Goal: Transaction & Acquisition: Obtain resource

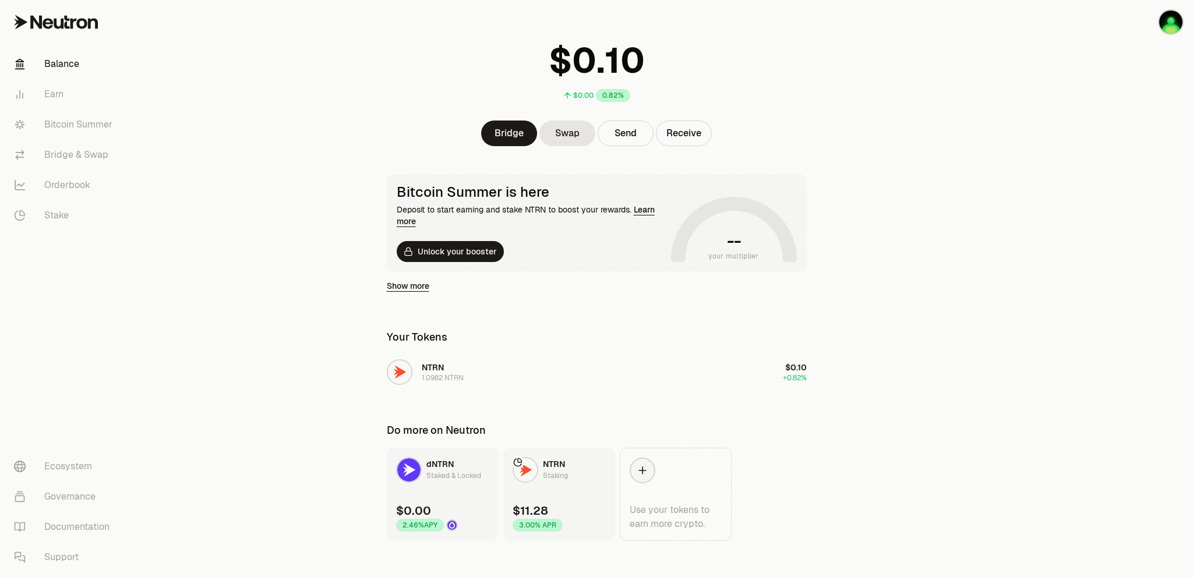
scroll to position [62, 0]
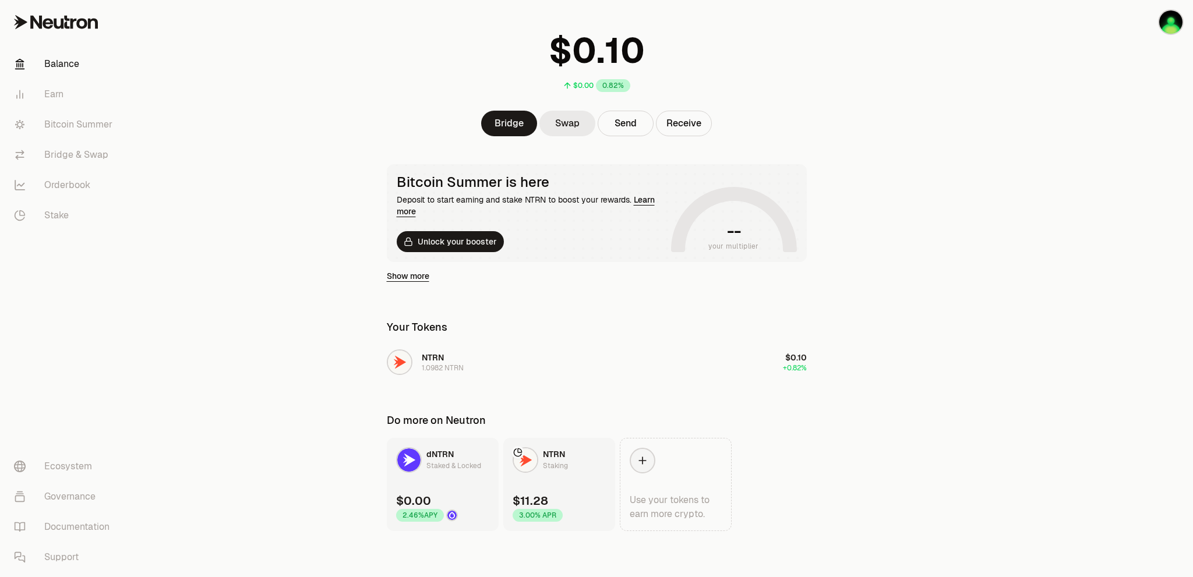
click at [566, 123] on link "Swap" at bounding box center [567, 124] width 56 height 26
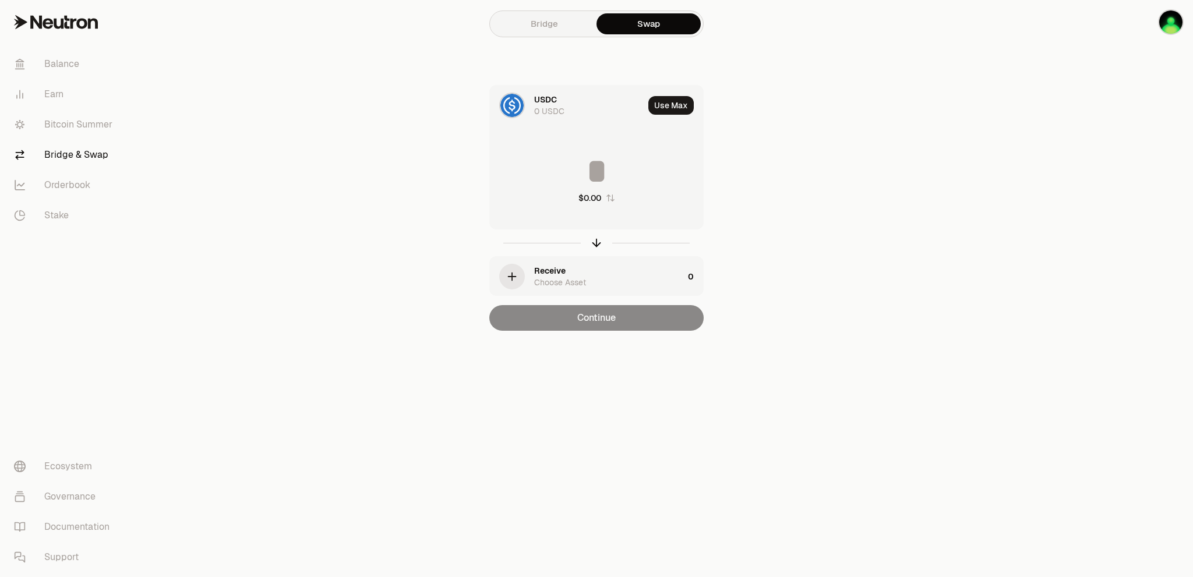
click at [561, 26] on link "Bridge" at bounding box center [544, 23] width 104 height 21
click at [517, 274] on icon "button" at bounding box center [511, 276] width 13 height 13
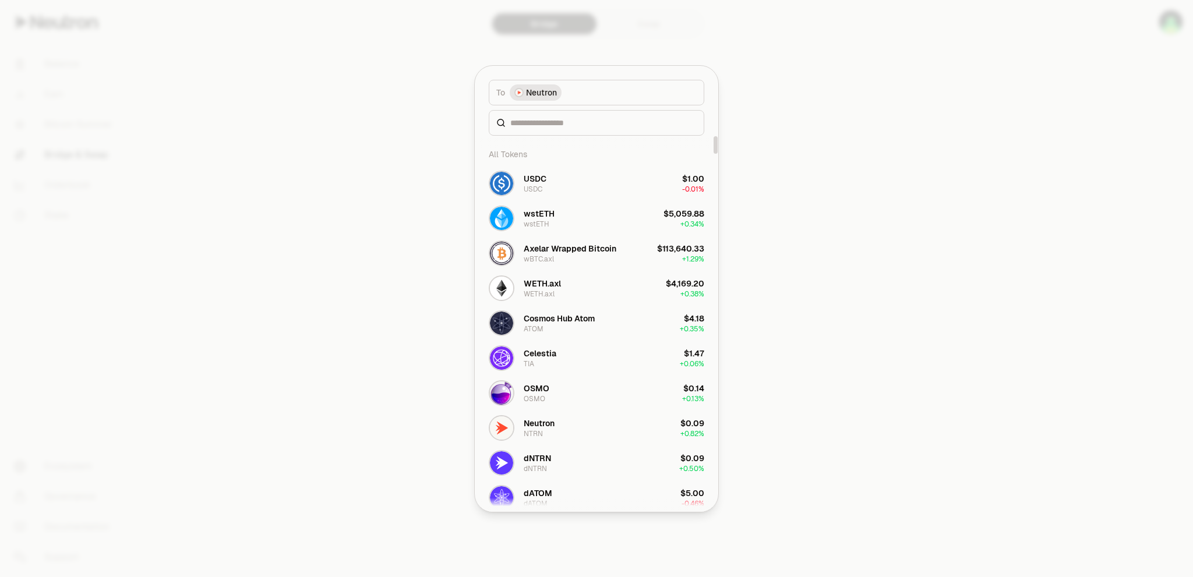
click at [809, 191] on div at bounding box center [596, 288] width 1193 height 577
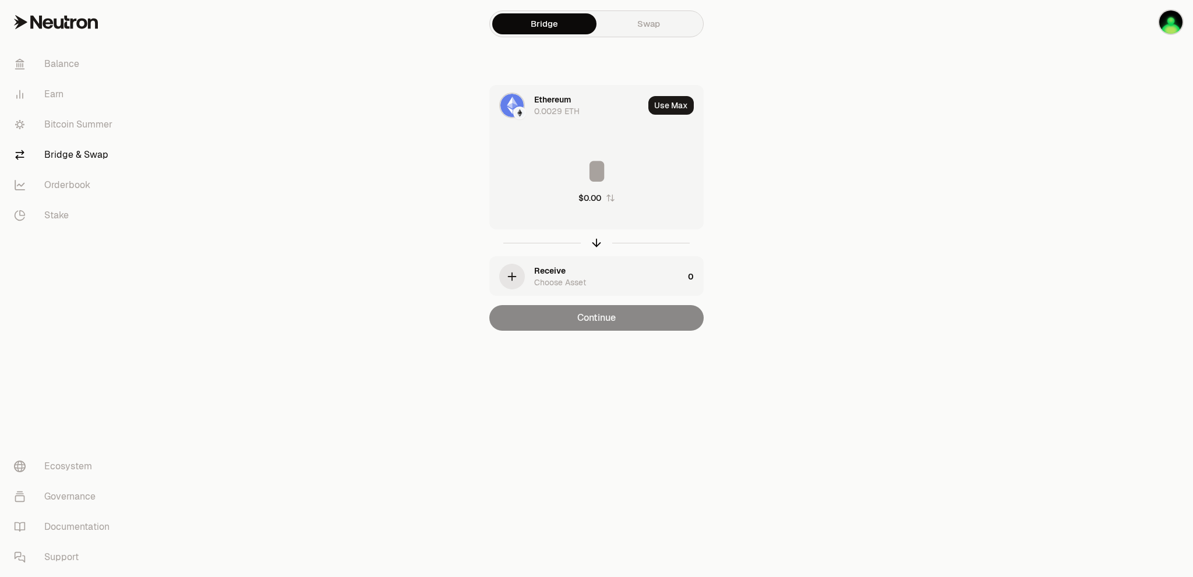
click at [515, 106] on img at bounding box center [511, 105] width 23 height 23
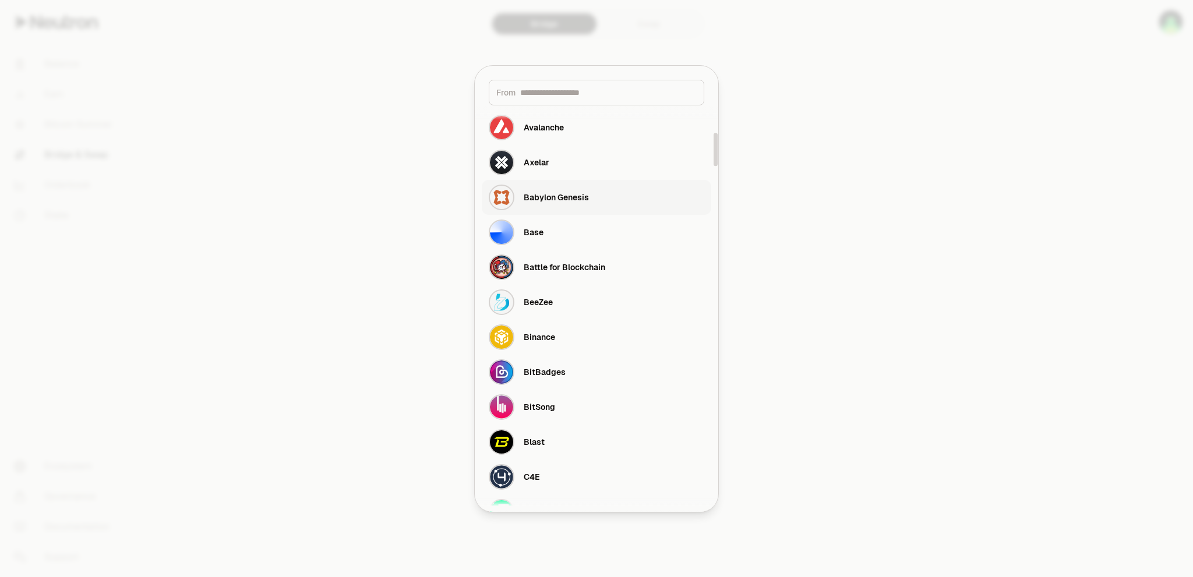
scroll to position [524, 0]
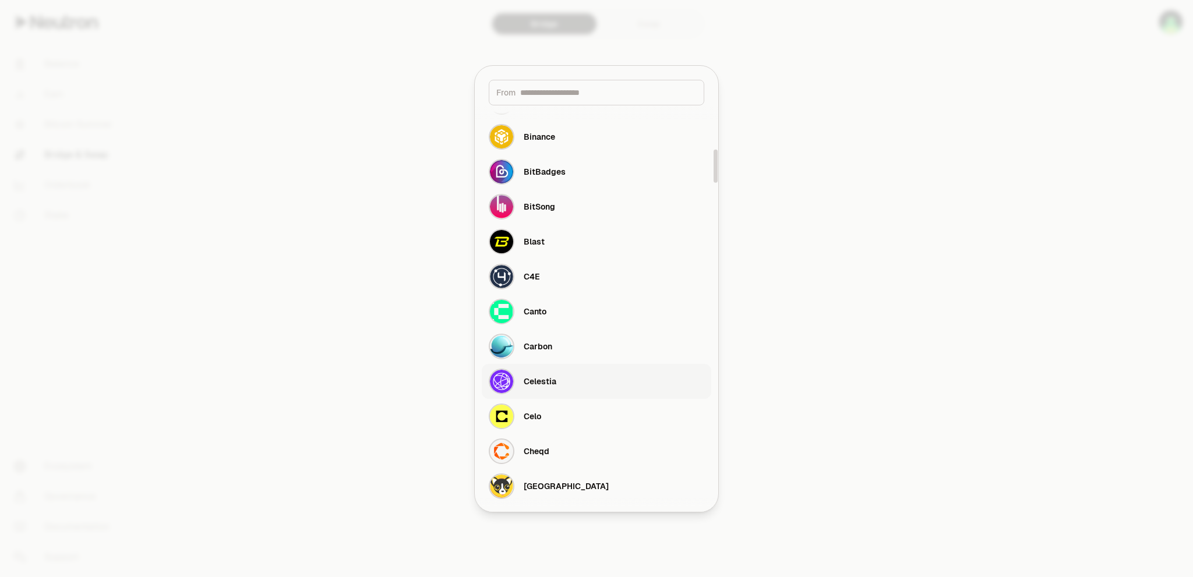
click at [549, 383] on div "Celestia" at bounding box center [540, 382] width 33 height 12
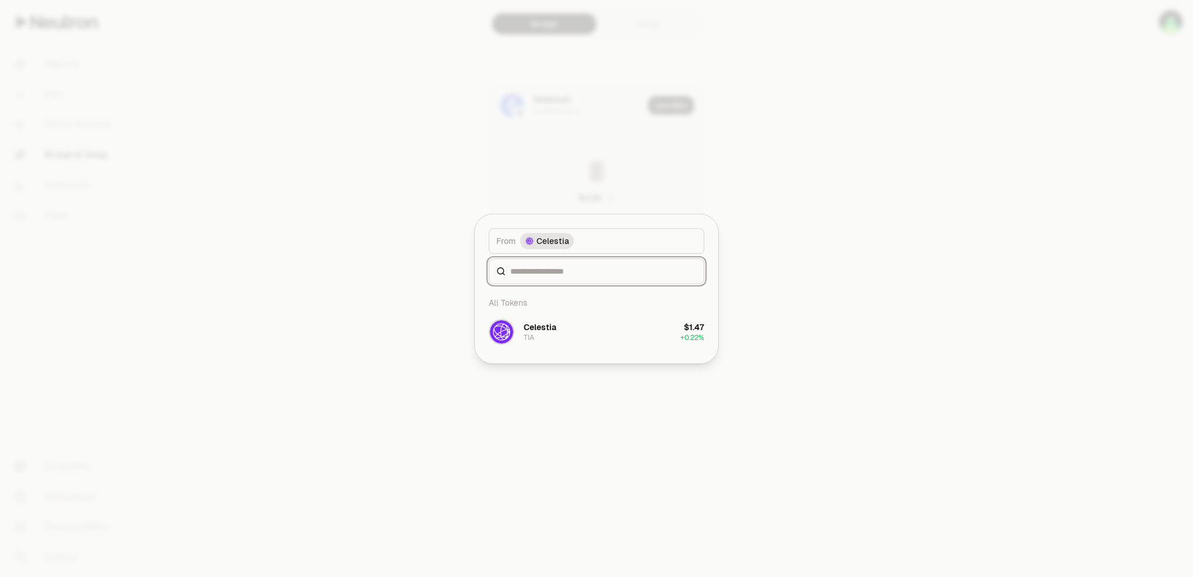
click at [543, 278] on div at bounding box center [596, 272] width 215 height 26
click at [547, 332] on div "Celestia" at bounding box center [540, 327] width 33 height 12
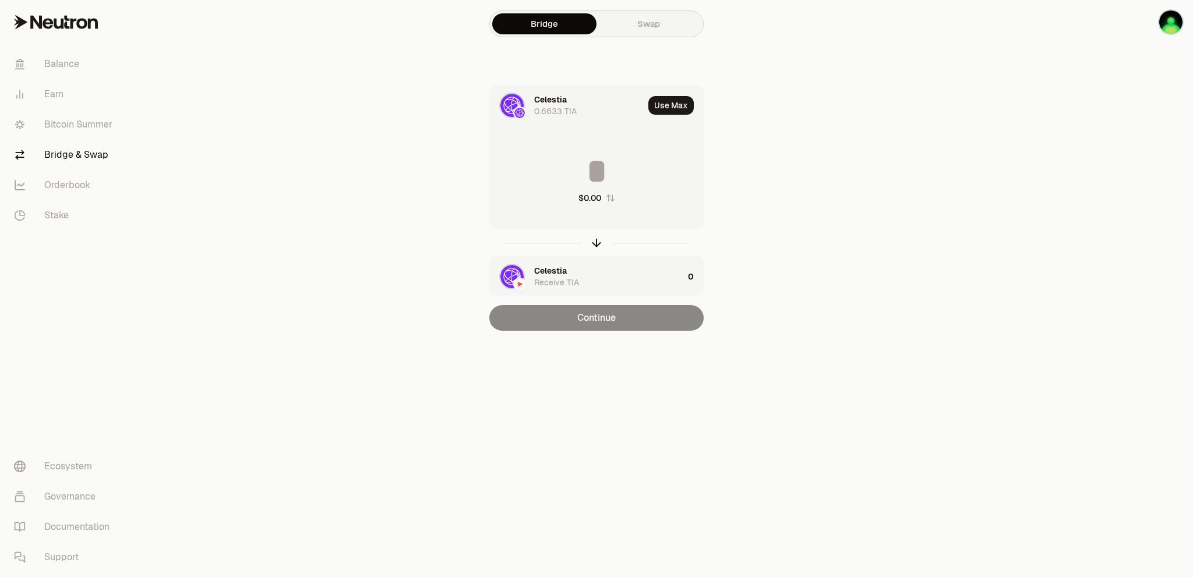
click at [556, 275] on div "Celestia" at bounding box center [550, 271] width 33 height 12
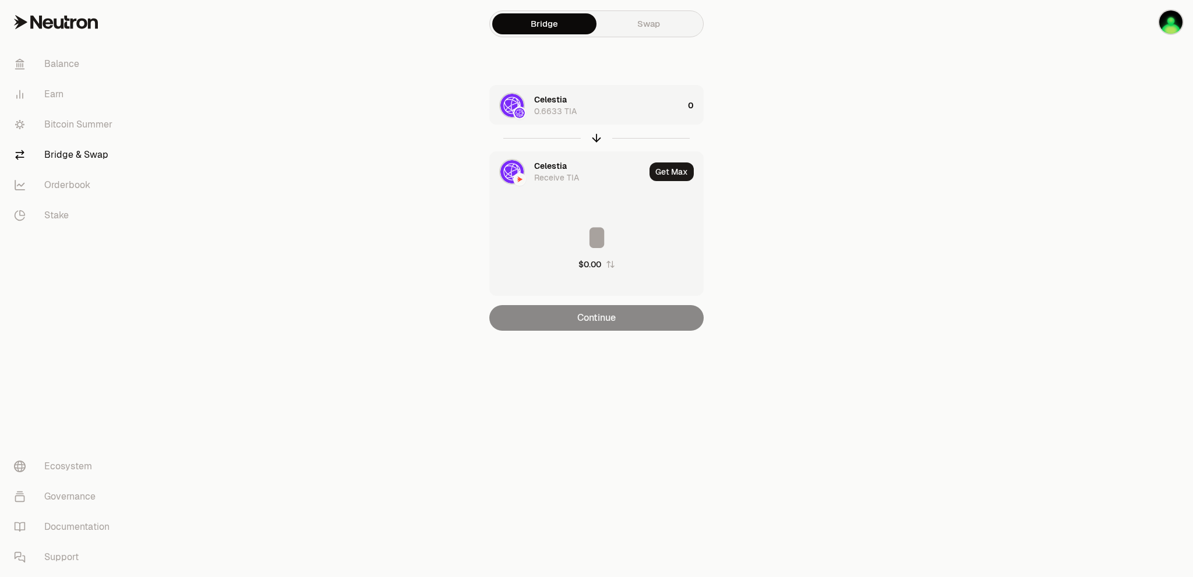
click at [512, 179] on img at bounding box center [511, 171] width 23 height 23
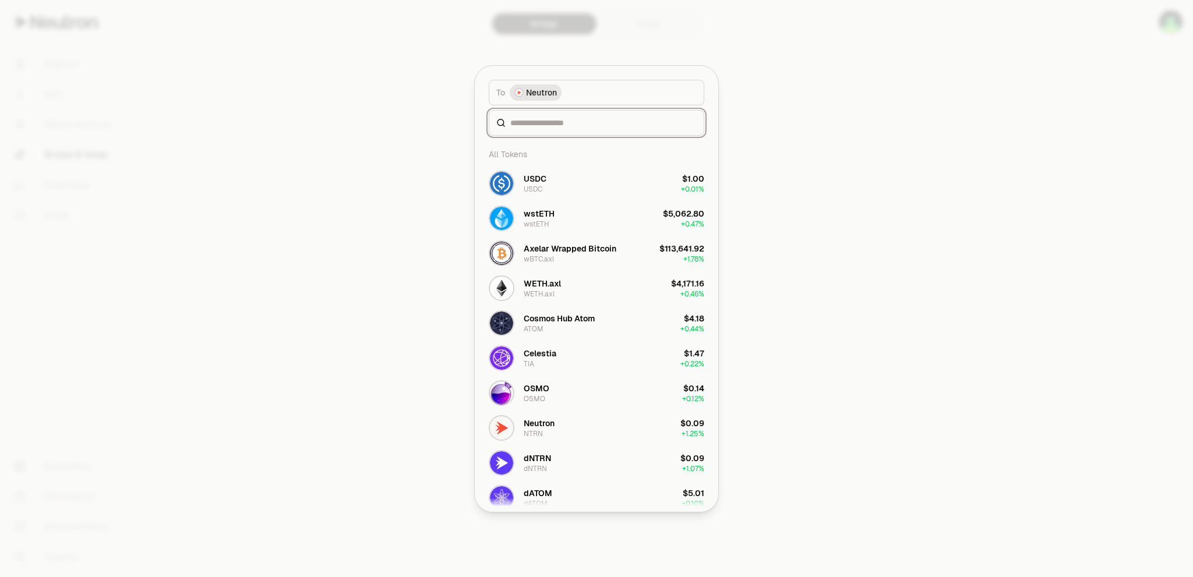
click at [554, 121] on input at bounding box center [603, 123] width 186 height 12
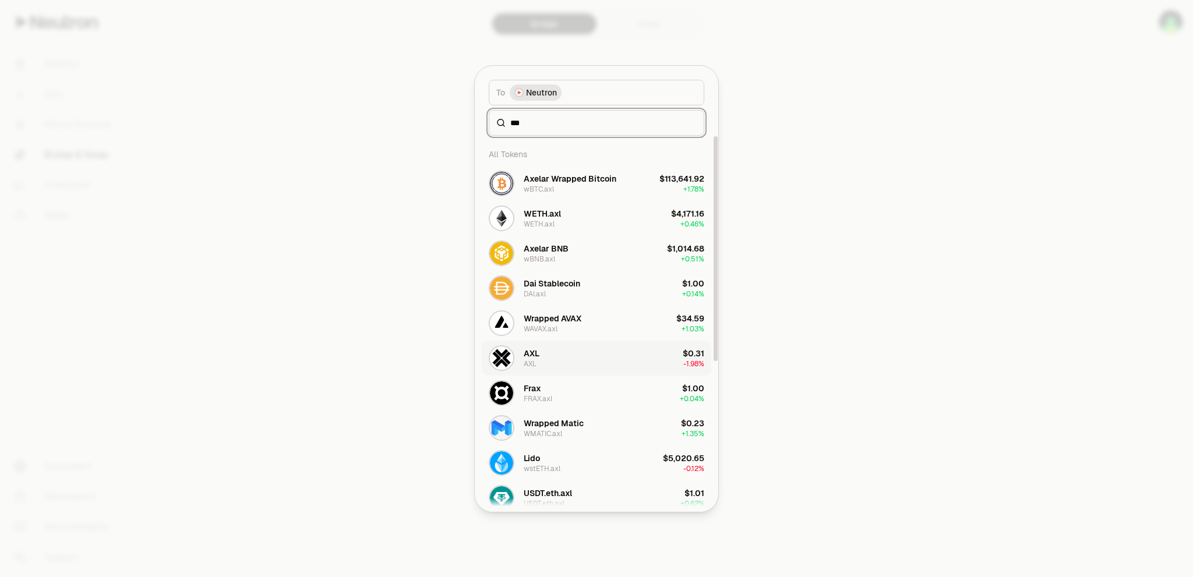
type input "***"
click at [536, 359] on div "AXL" at bounding box center [530, 363] width 13 height 9
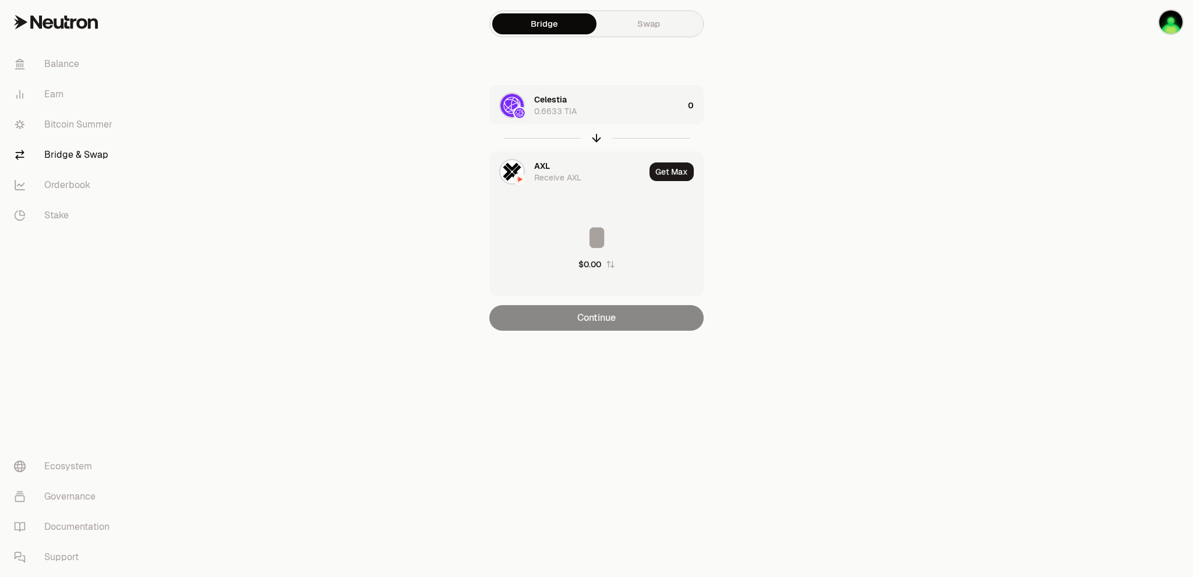
click at [604, 247] on input at bounding box center [596, 237] width 213 height 35
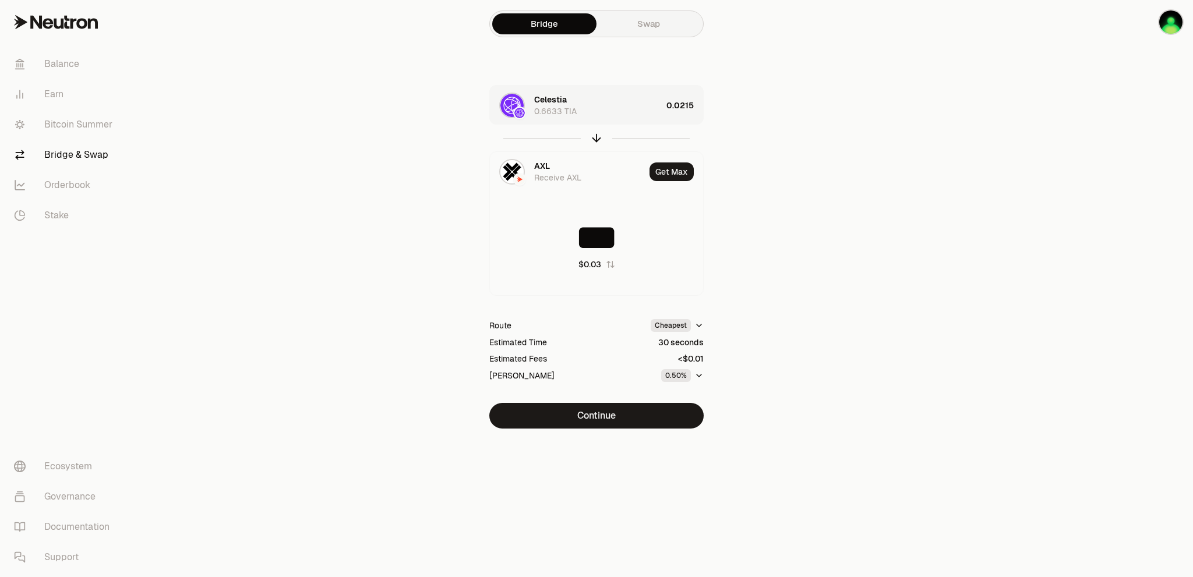
type input "***"
click at [633, 107] on div "Celestia 0.6633 TIA" at bounding box center [598, 105] width 128 height 23
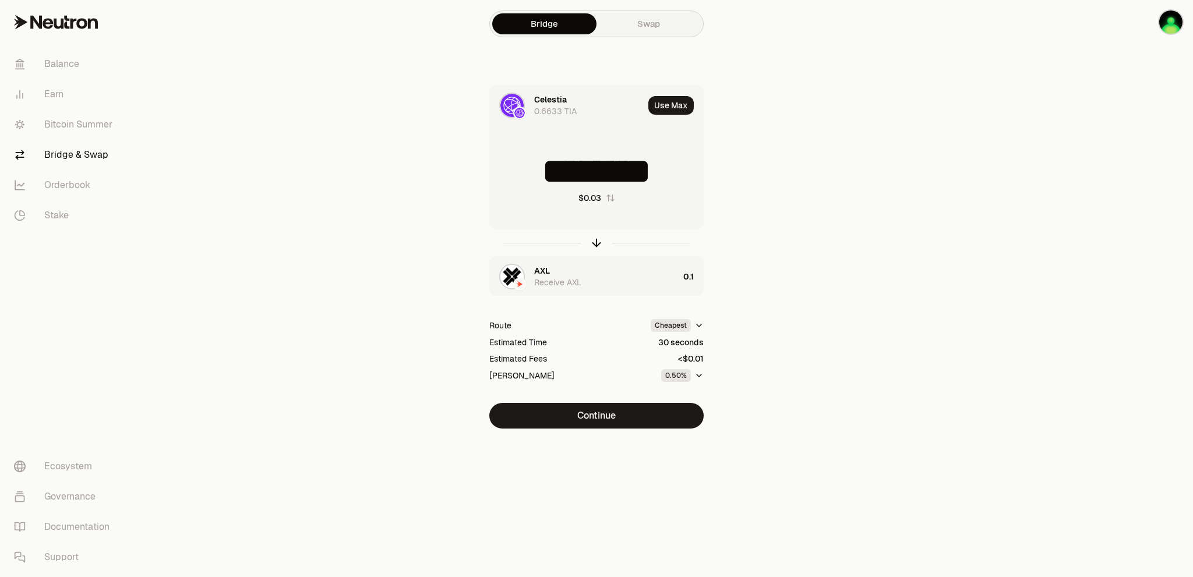
click at [671, 114] on button "Use Max" at bounding box center [670, 105] width 45 height 19
drag, startPoint x: 680, startPoint y: 168, endPoint x: 547, endPoint y: 175, distance: 132.3
click at [547, 175] on input "********" at bounding box center [596, 171] width 213 height 35
type input "***"
click at [608, 412] on button "Continue" at bounding box center [596, 416] width 214 height 26
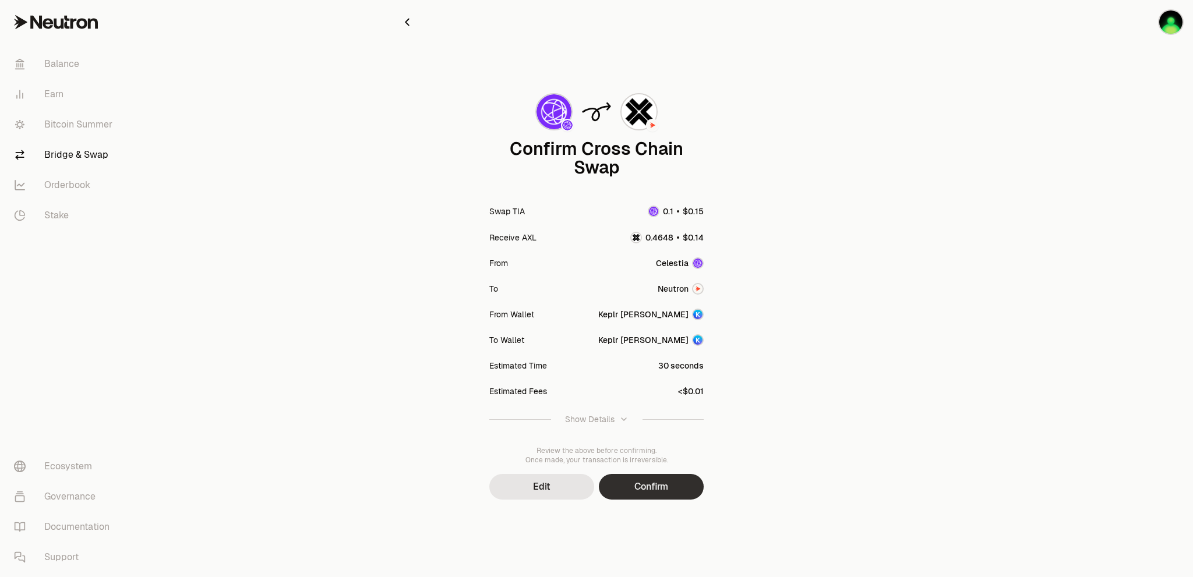
click at [659, 487] on button "Confirm" at bounding box center [651, 487] width 105 height 26
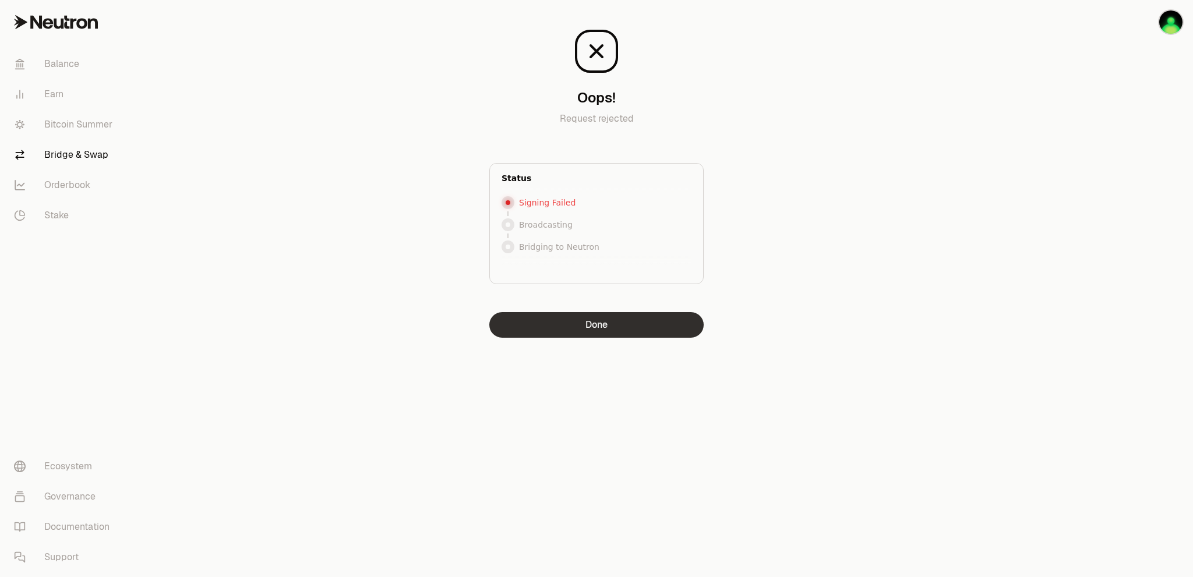
click at [577, 323] on button "Done" at bounding box center [596, 325] width 214 height 26
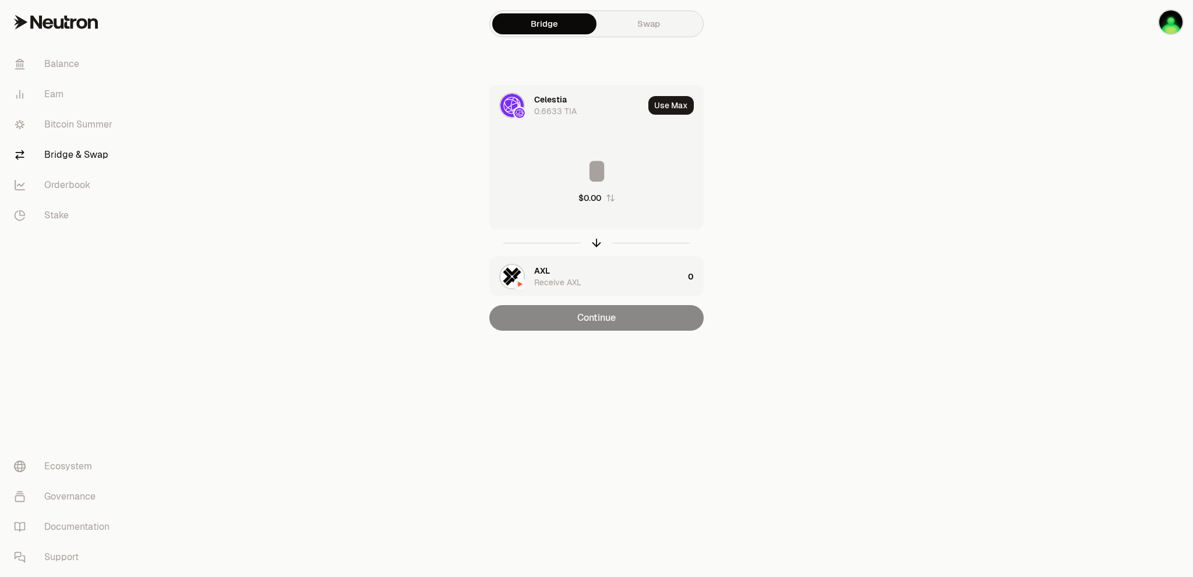
drag, startPoint x: 832, startPoint y: 104, endPoint x: 825, endPoint y: 116, distance: 13.6
click at [826, 115] on main "Bridge Swap Celestia 0.6633 TIA Use Max $0.00 AXL Receive AXL 0 Continue" at bounding box center [661, 188] width 1062 height 377
